Goal: Book appointment/travel/reservation

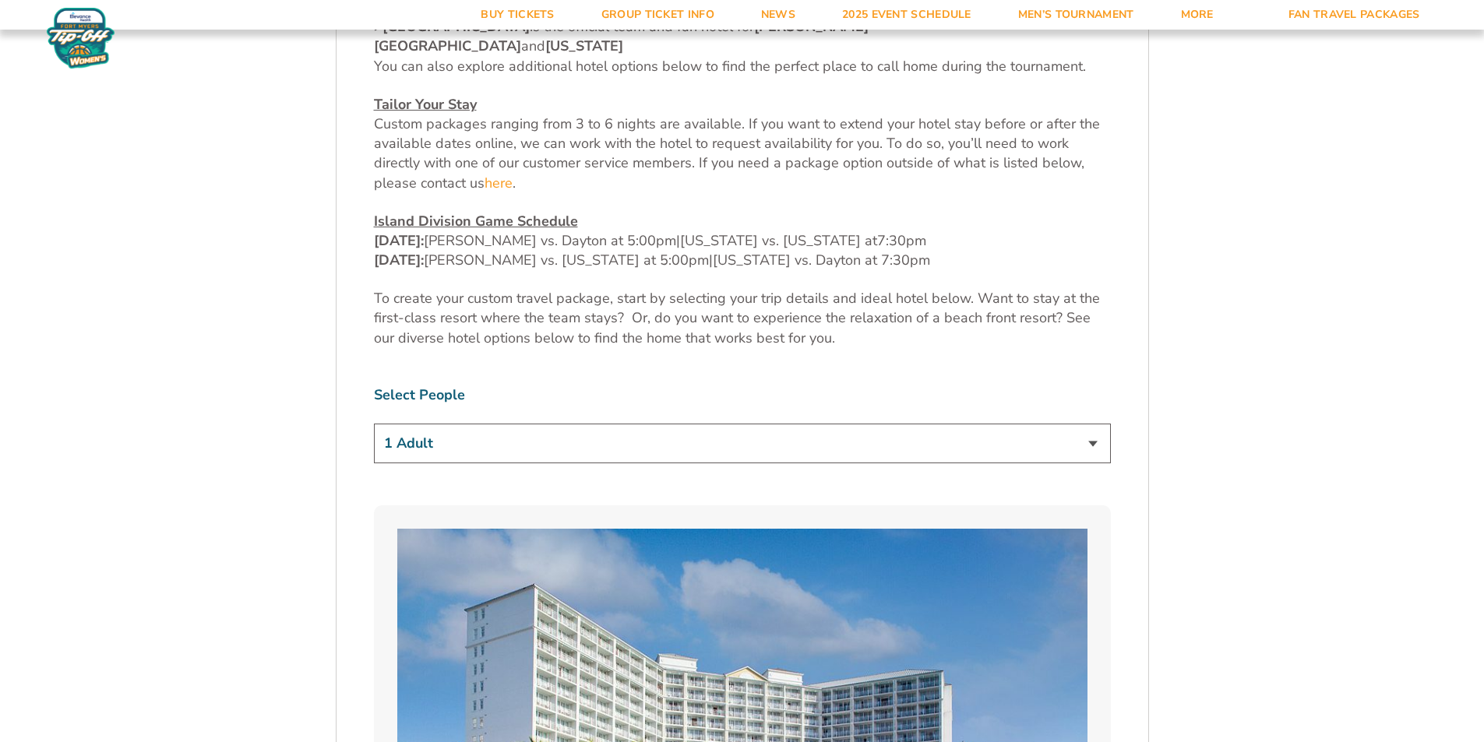
scroll to position [857, 0]
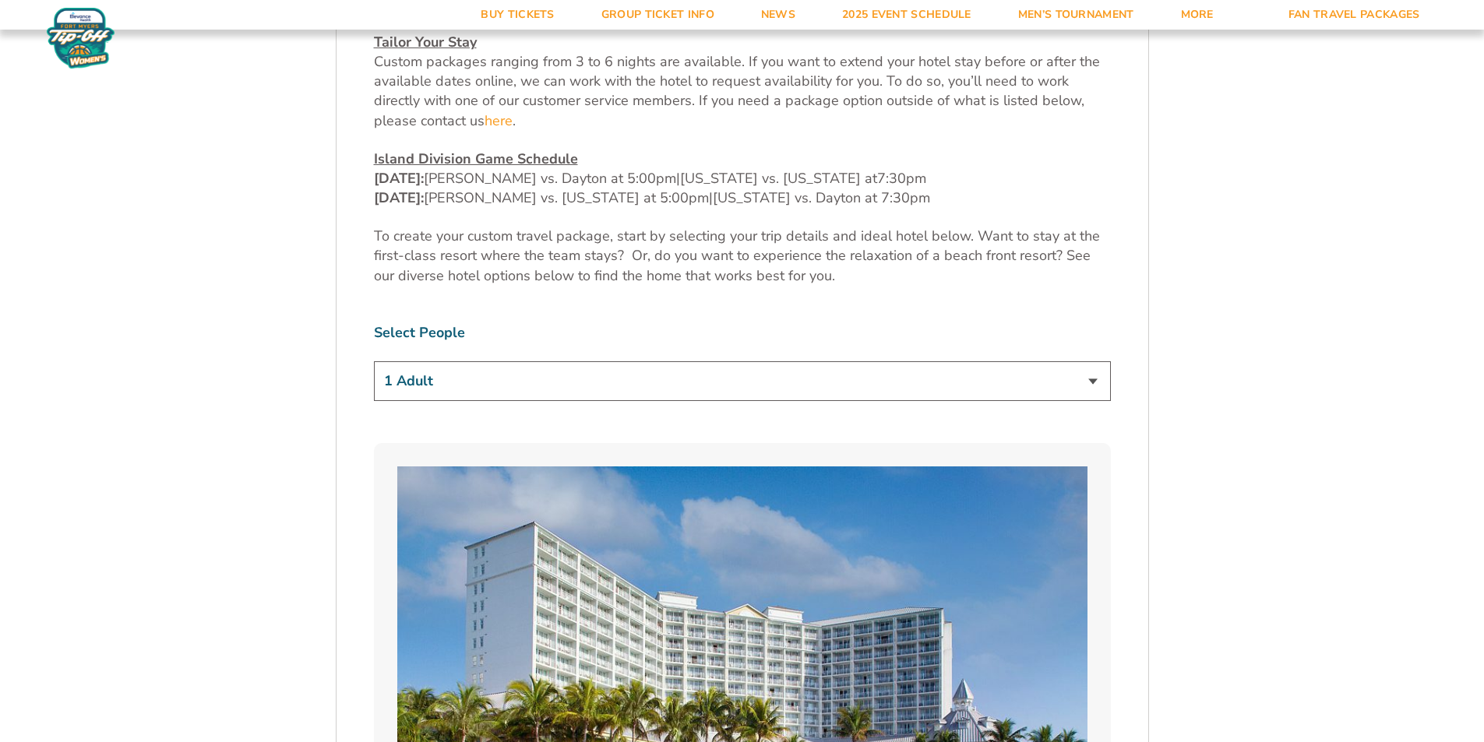
click at [732, 361] on select "1 Adult 2 Adults 3 Adults 4 Adults 2 Adults + 1 Child 2 Adults + 2 Children 2 A…" at bounding box center [742, 381] width 737 height 40
select select "2 Adults"
click at [374, 361] on select "1 Adult 2 Adults 3 Adults 4 Adults 2 Adults + 1 Child 2 Adults + 2 Children 2 A…" at bounding box center [742, 381] width 737 height 40
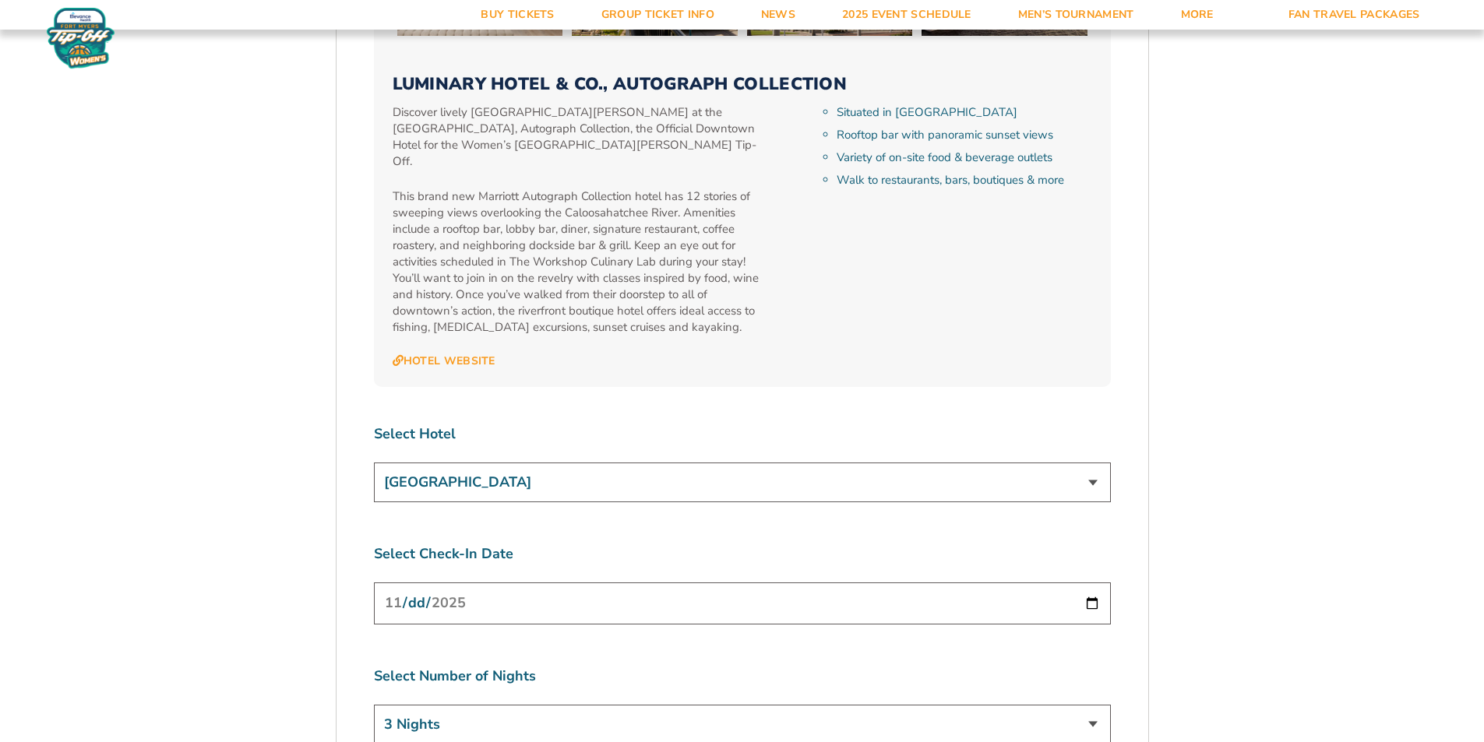
scroll to position [5584, 0]
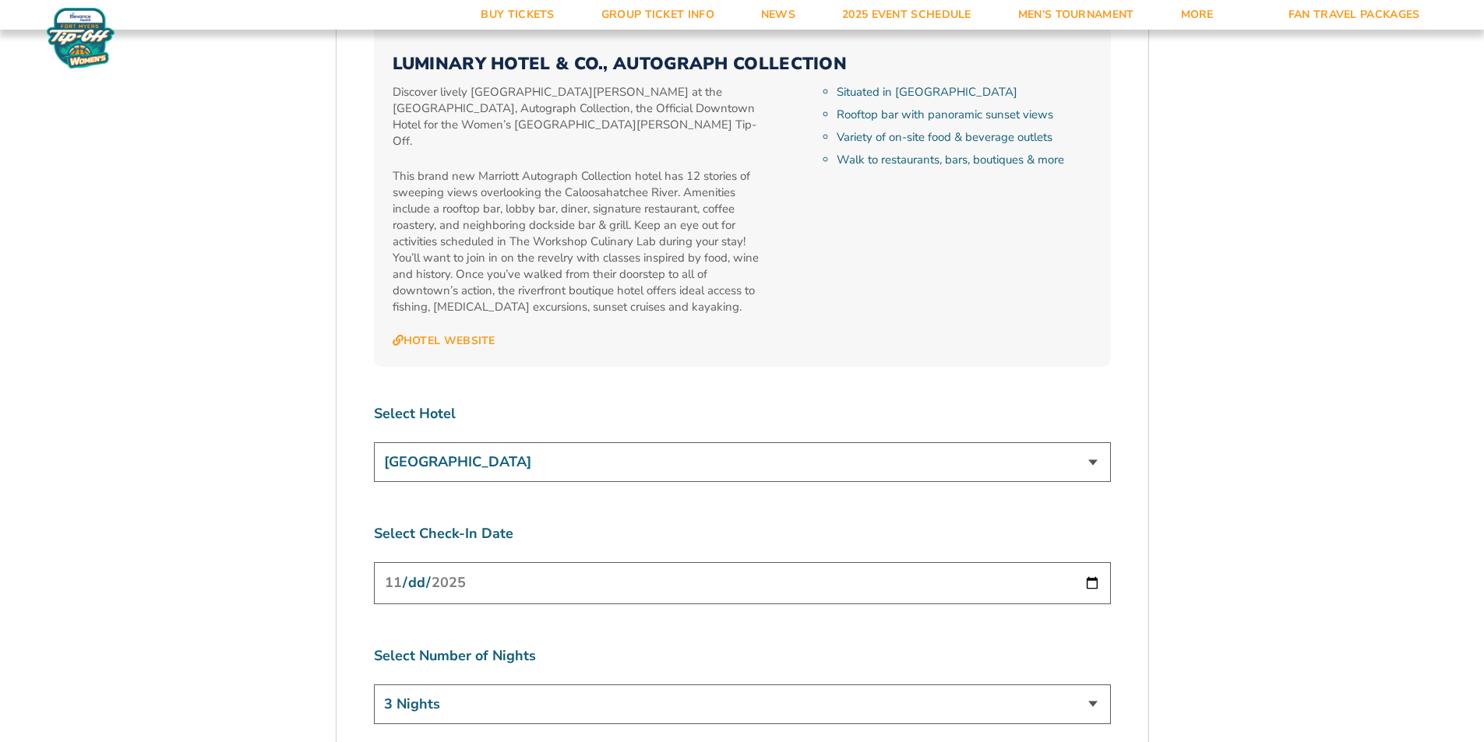
click at [600, 562] on input "[DATE]" at bounding box center [742, 582] width 737 height 41
click at [1095, 562] on input "[DATE]" at bounding box center [742, 582] width 737 height 41
type input "[DATE]"
click at [495, 685] on select "3 Nights 4 Nights 5 Nights 6 Nights" at bounding box center [742, 705] width 737 height 40
click at [407, 685] on select "3 Nights 4 Nights 5 Nights 6 Nights" at bounding box center [742, 705] width 737 height 40
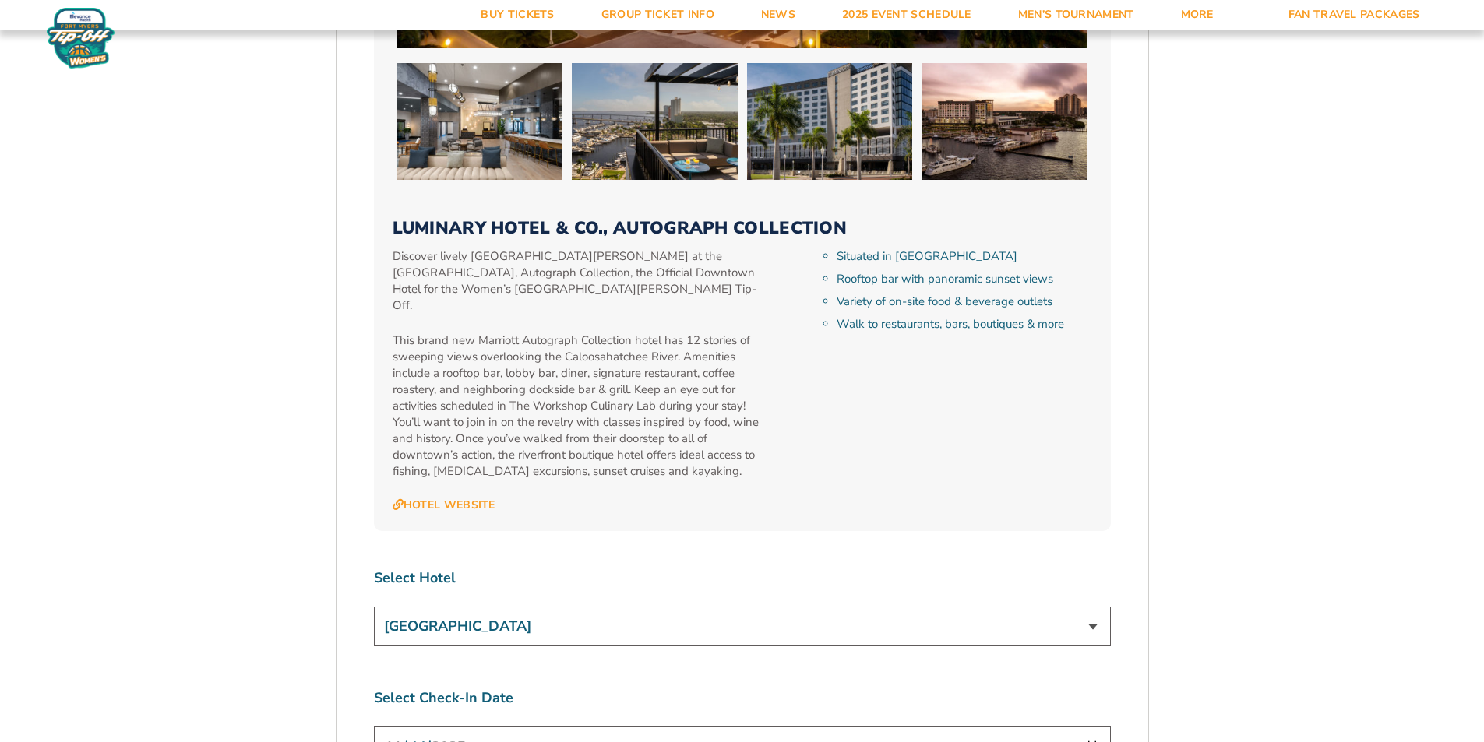
scroll to position [5661, 0]
